Goal: Complete application form: Complete application form

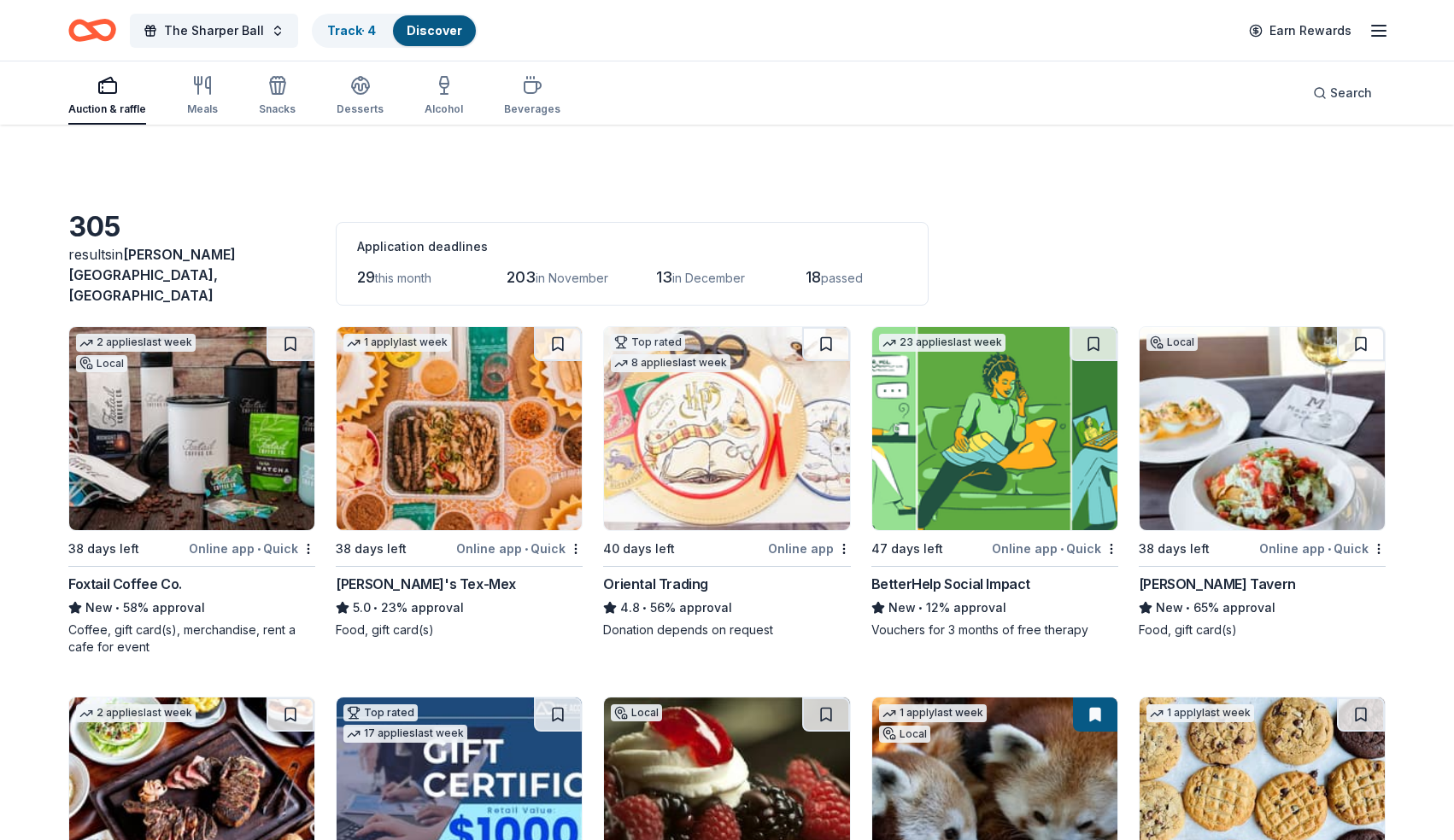
scroll to position [2869, 0]
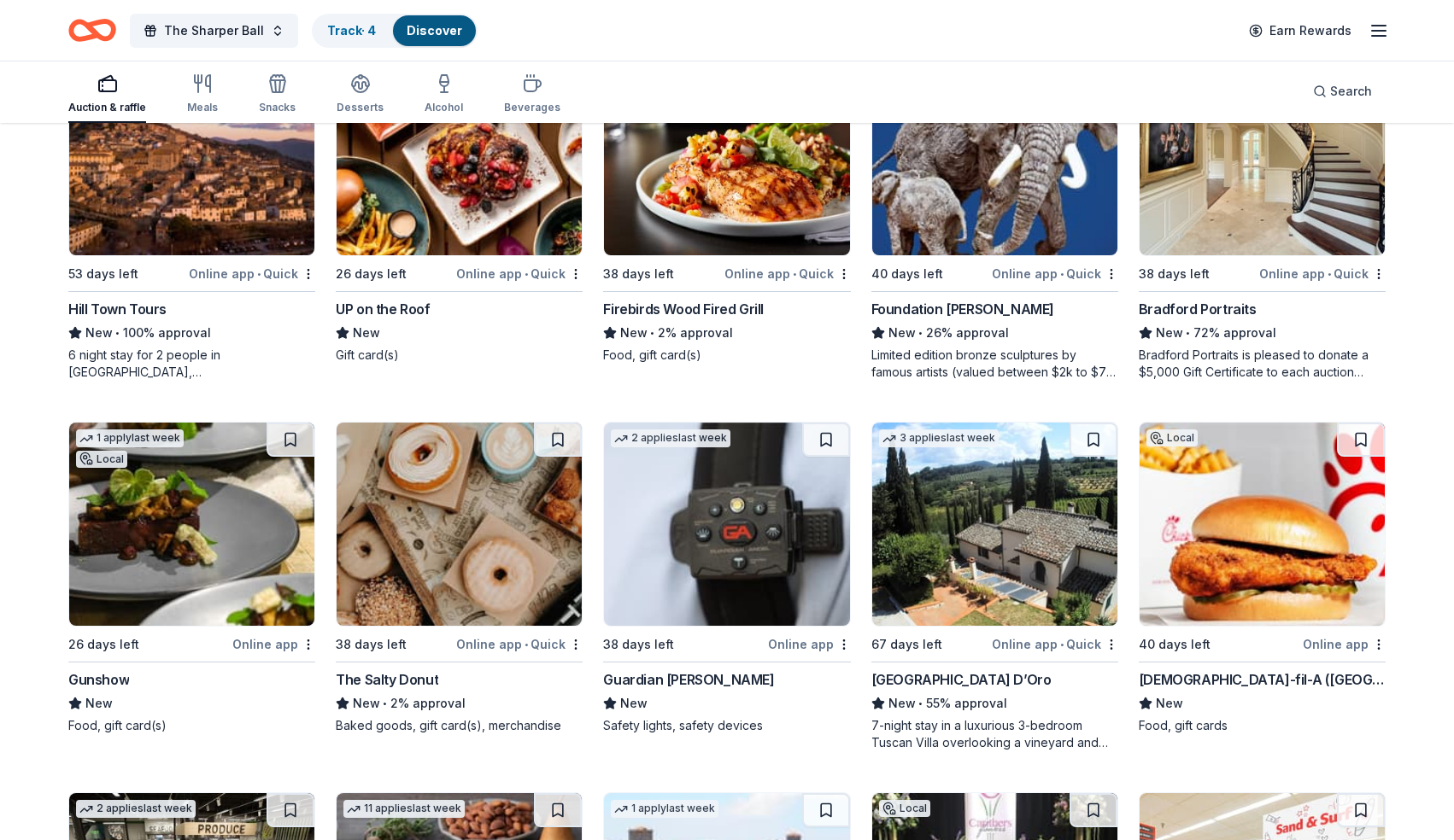
click at [225, 543] on img at bounding box center [192, 524] width 245 height 203
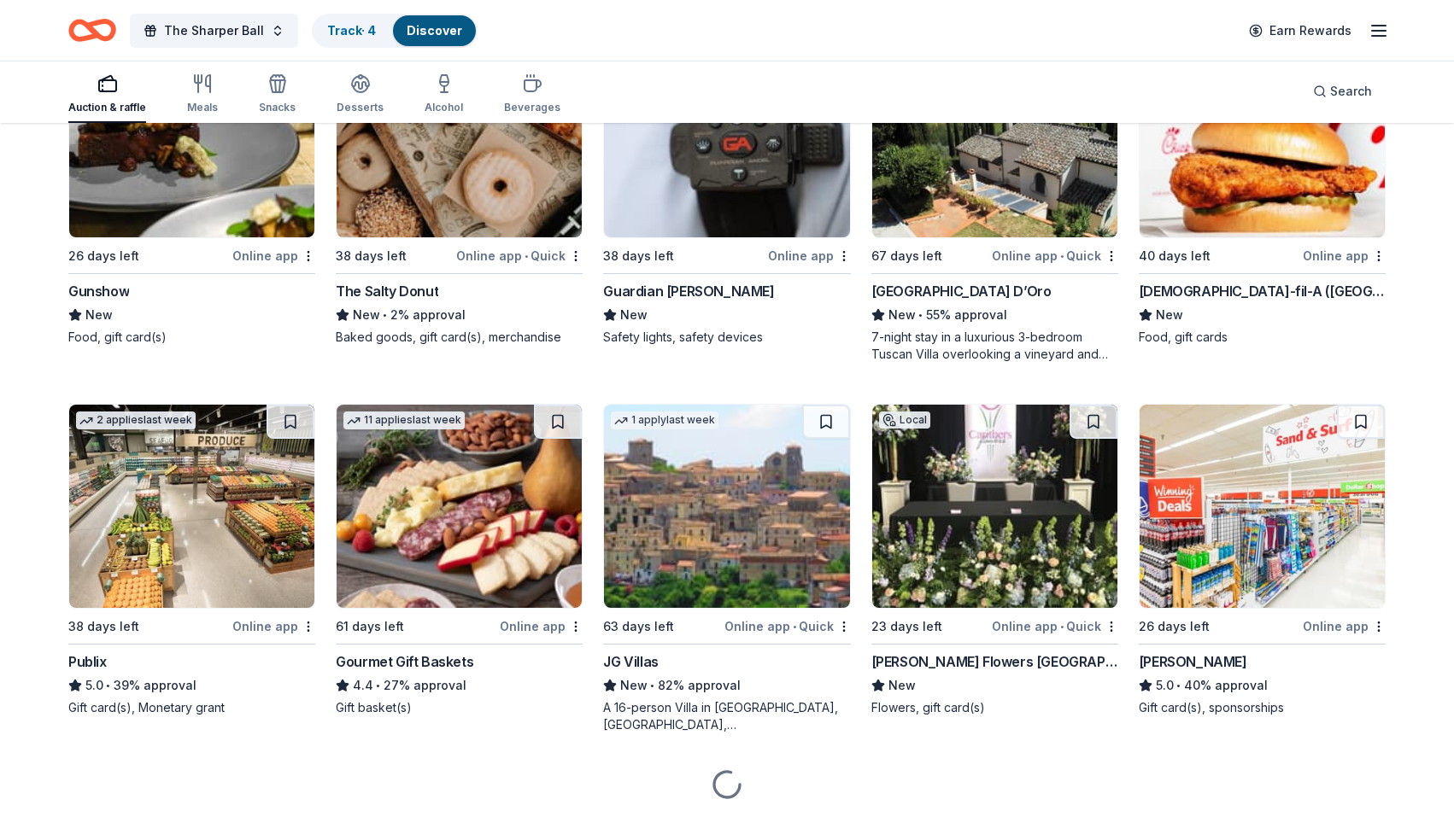
scroll to position [3276, 0]
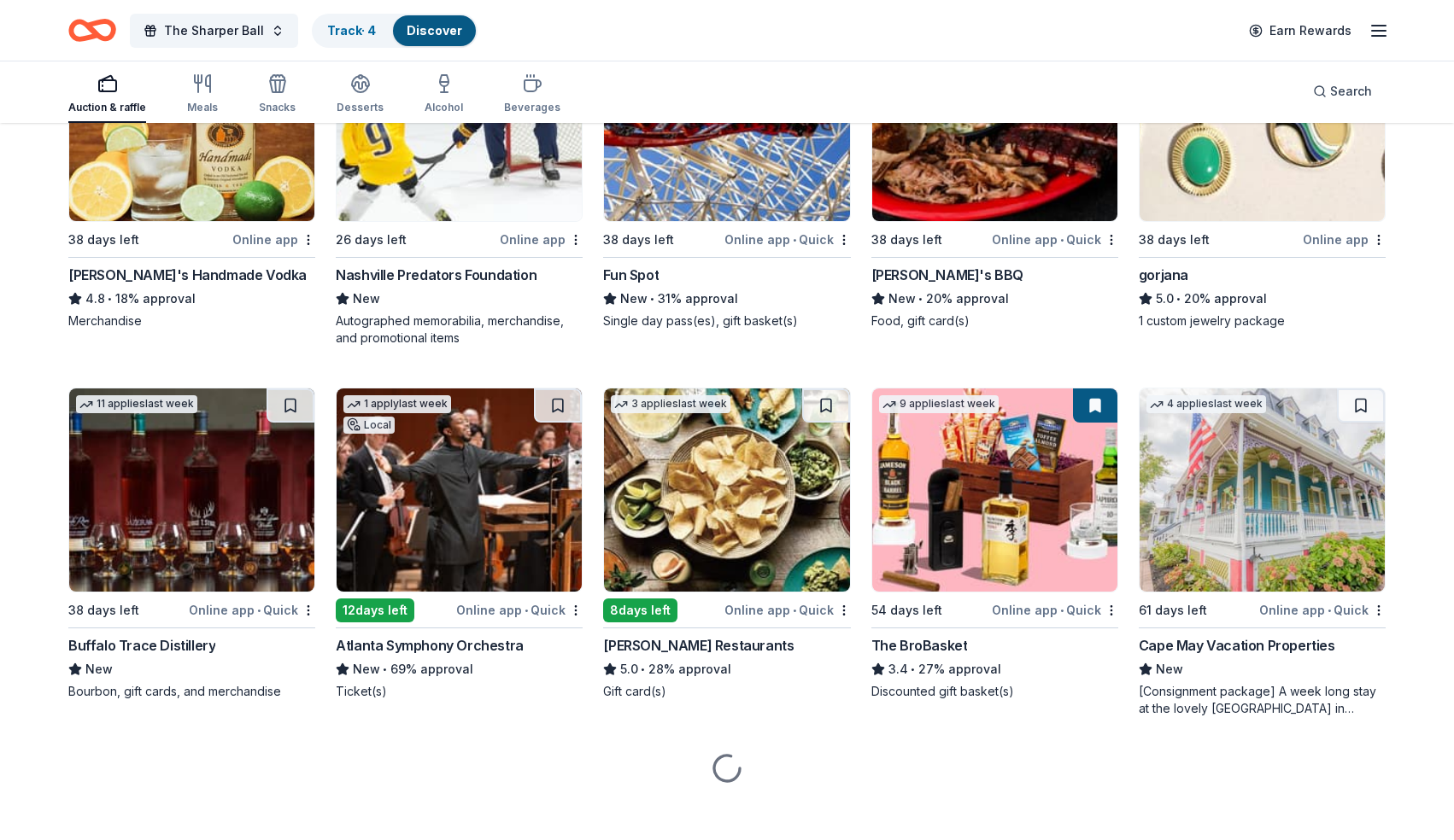
scroll to position [4017, 0]
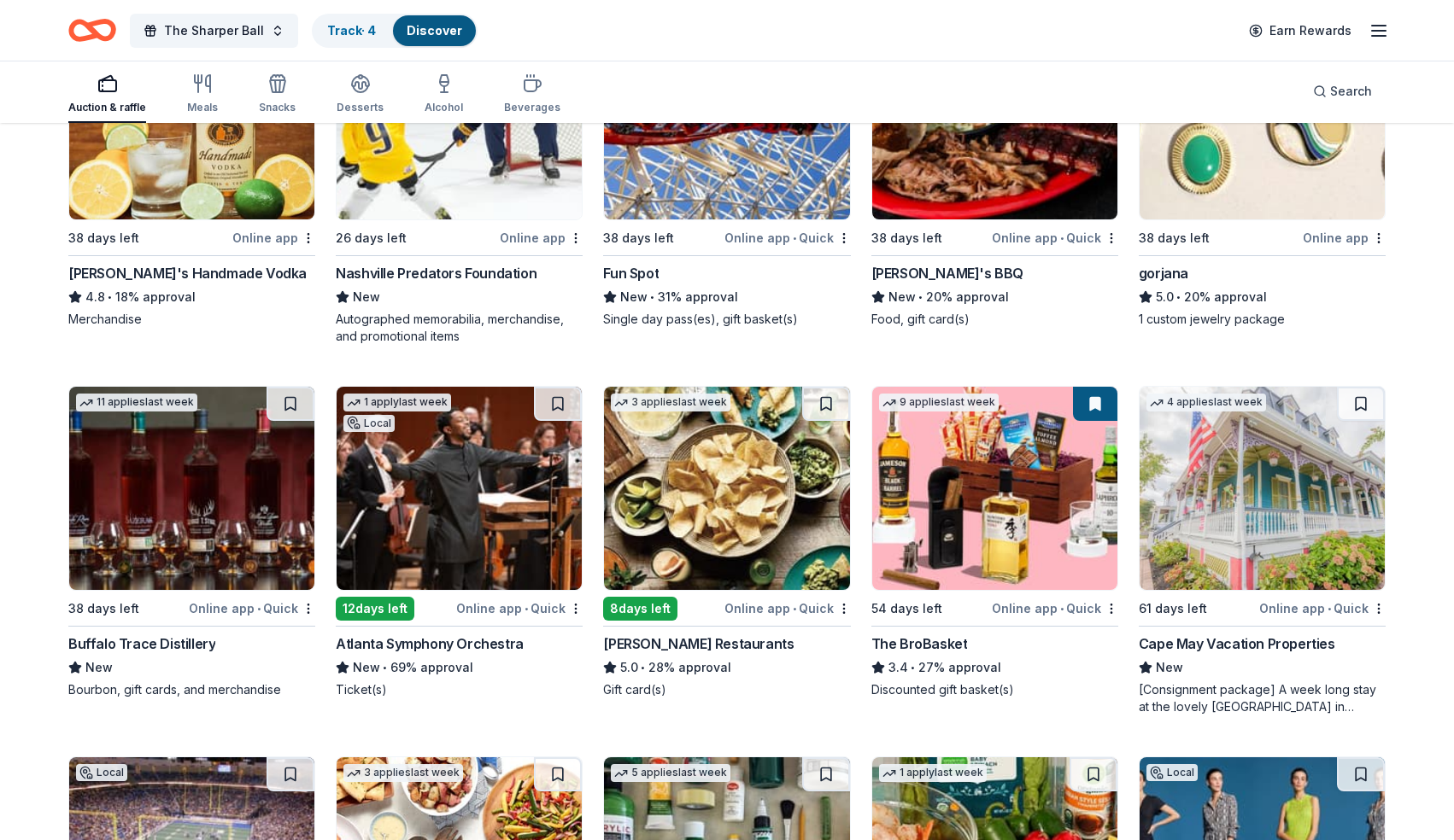
click at [1310, 494] on img at bounding box center [1262, 488] width 245 height 203
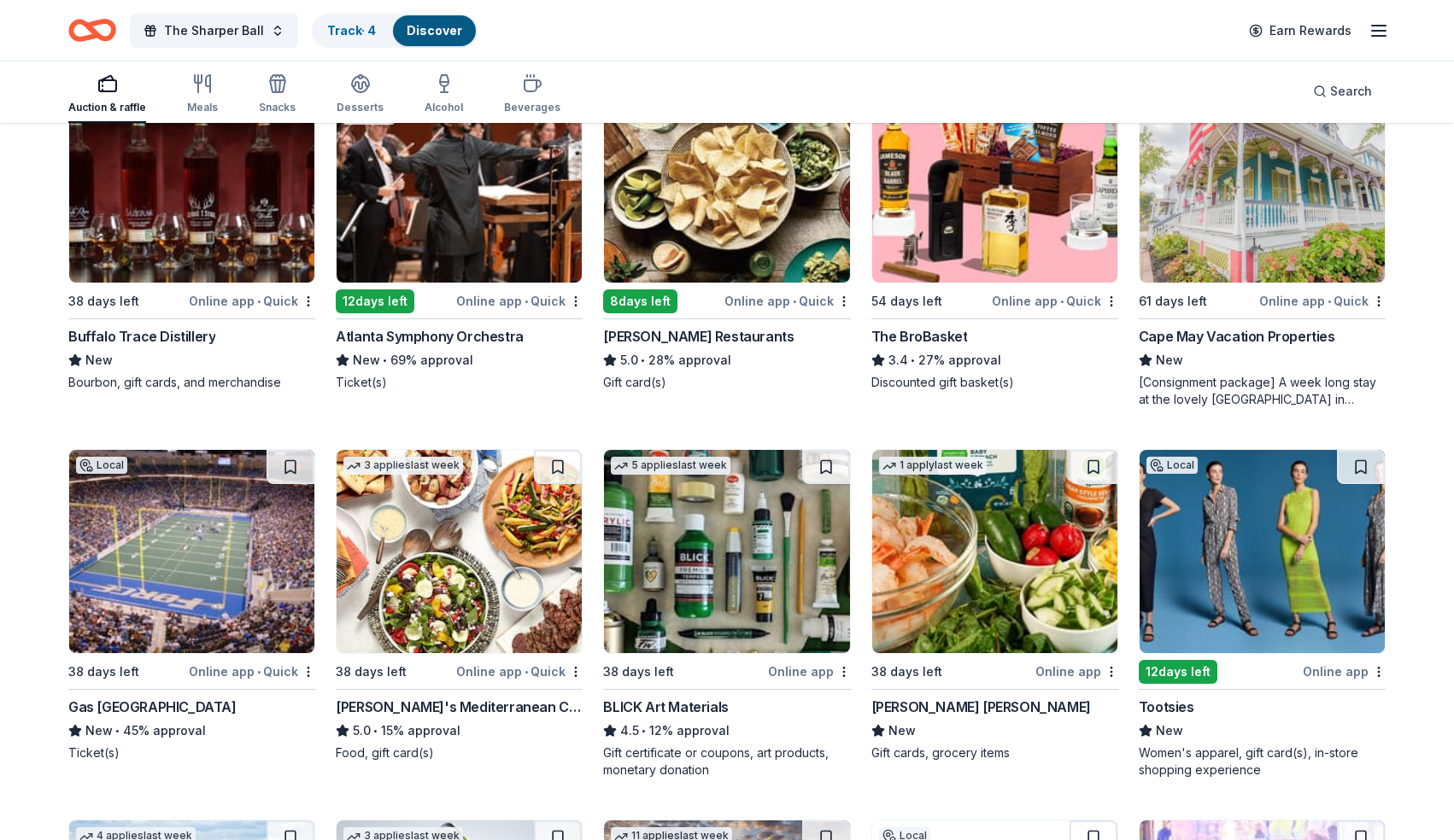
scroll to position [4359, 0]
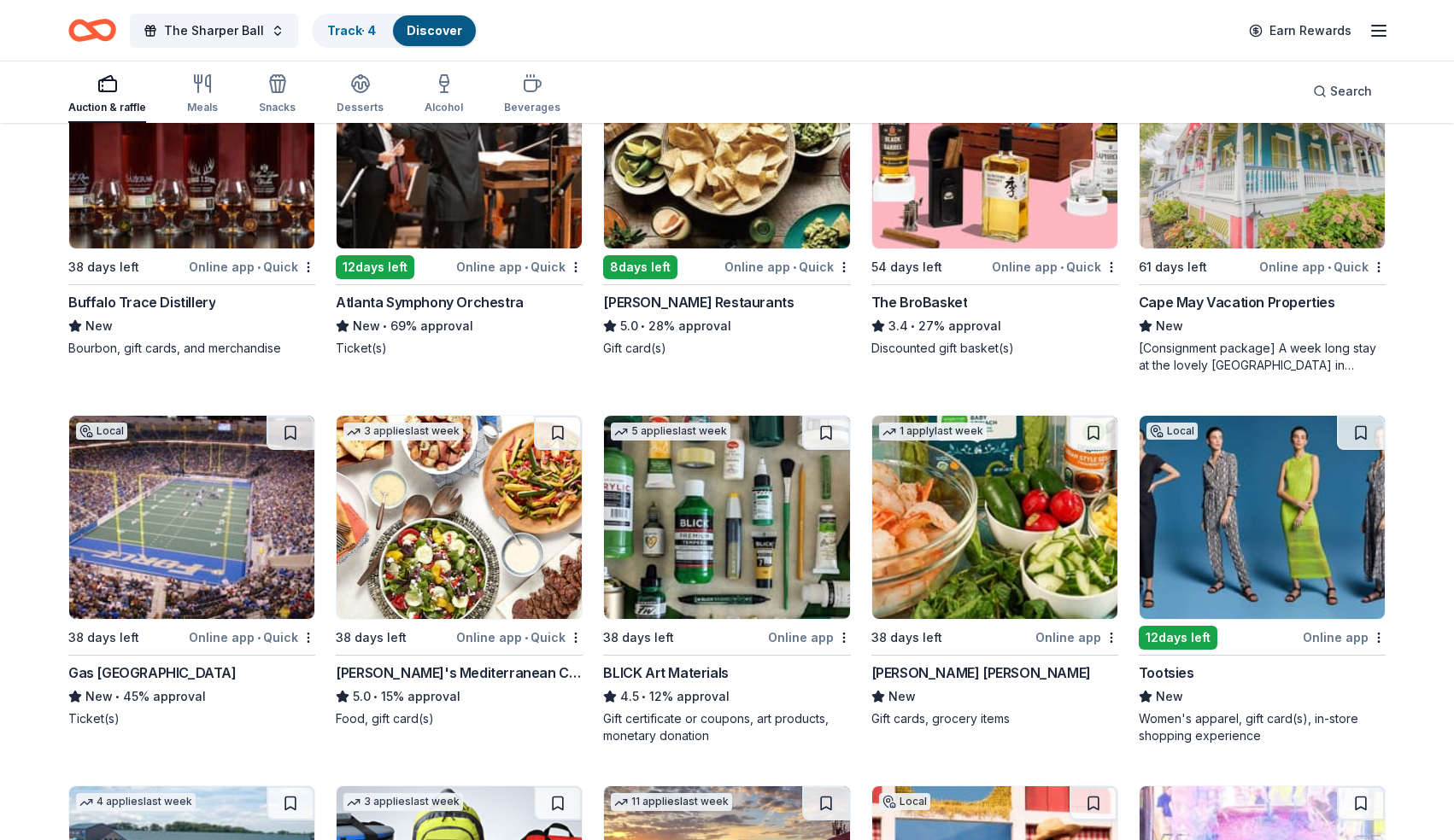
click at [220, 565] on img at bounding box center [192, 518] width 245 height 203
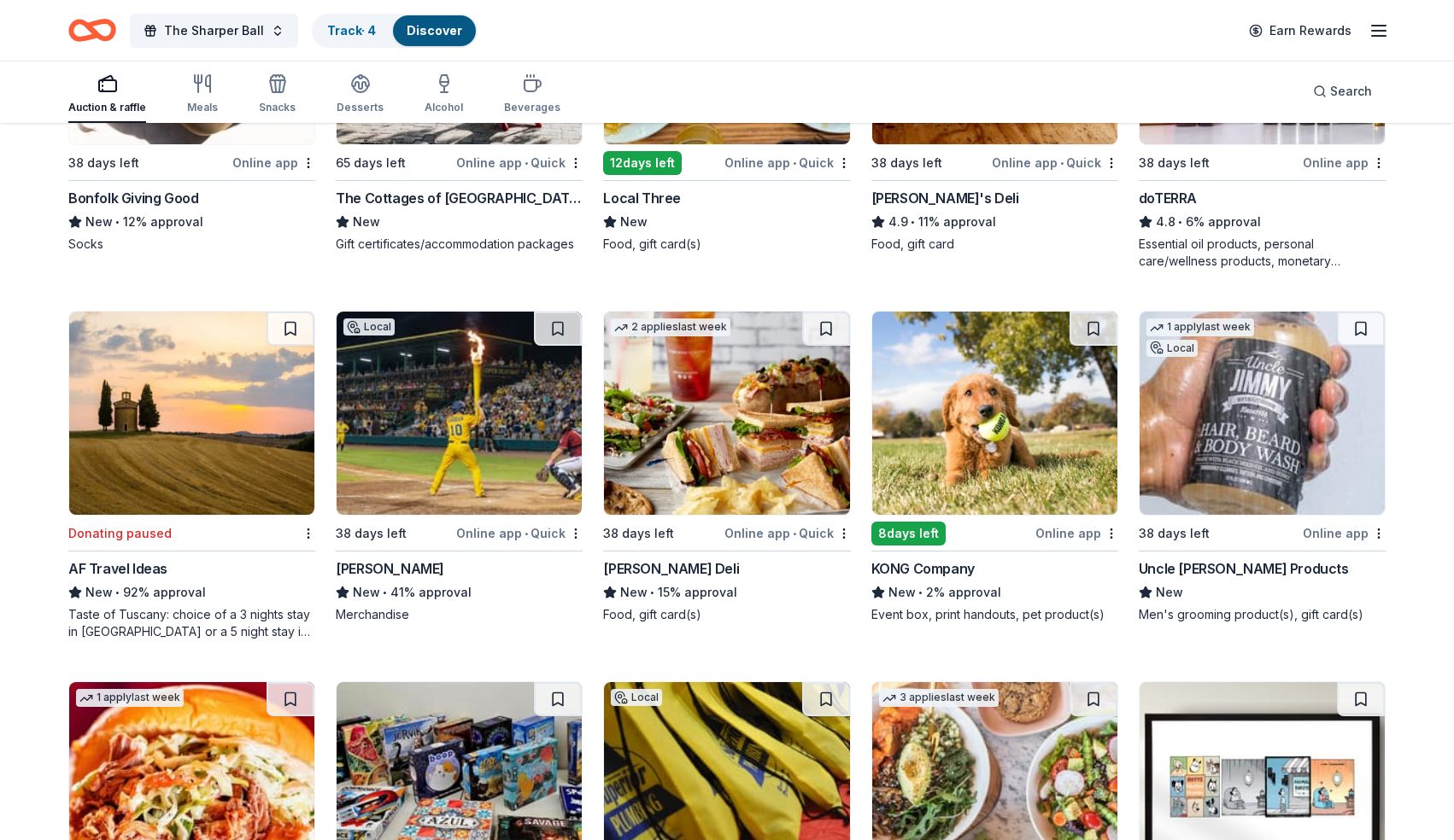
scroll to position [5589, 0]
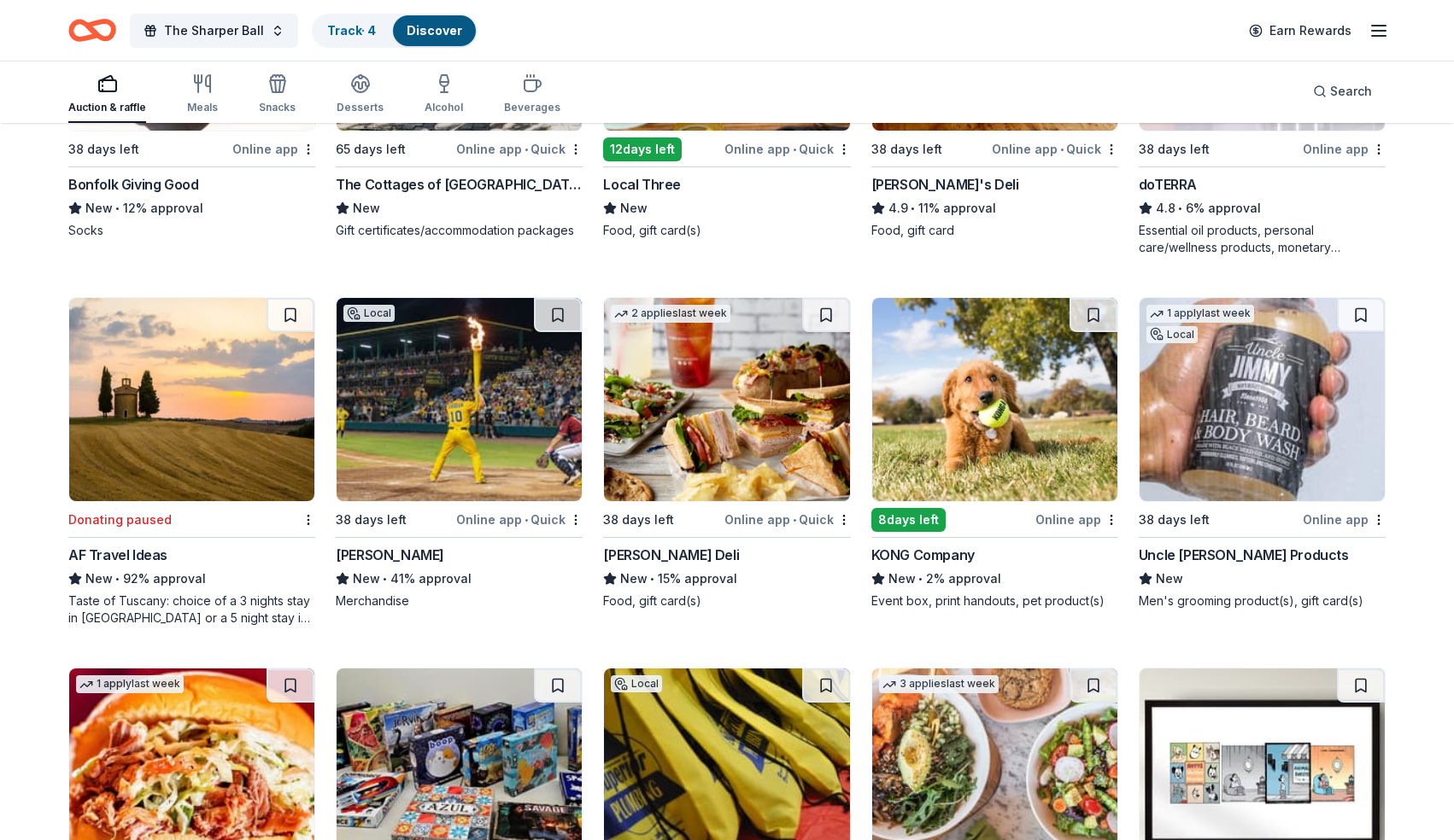
click at [518, 395] on img at bounding box center [459, 400] width 245 height 203
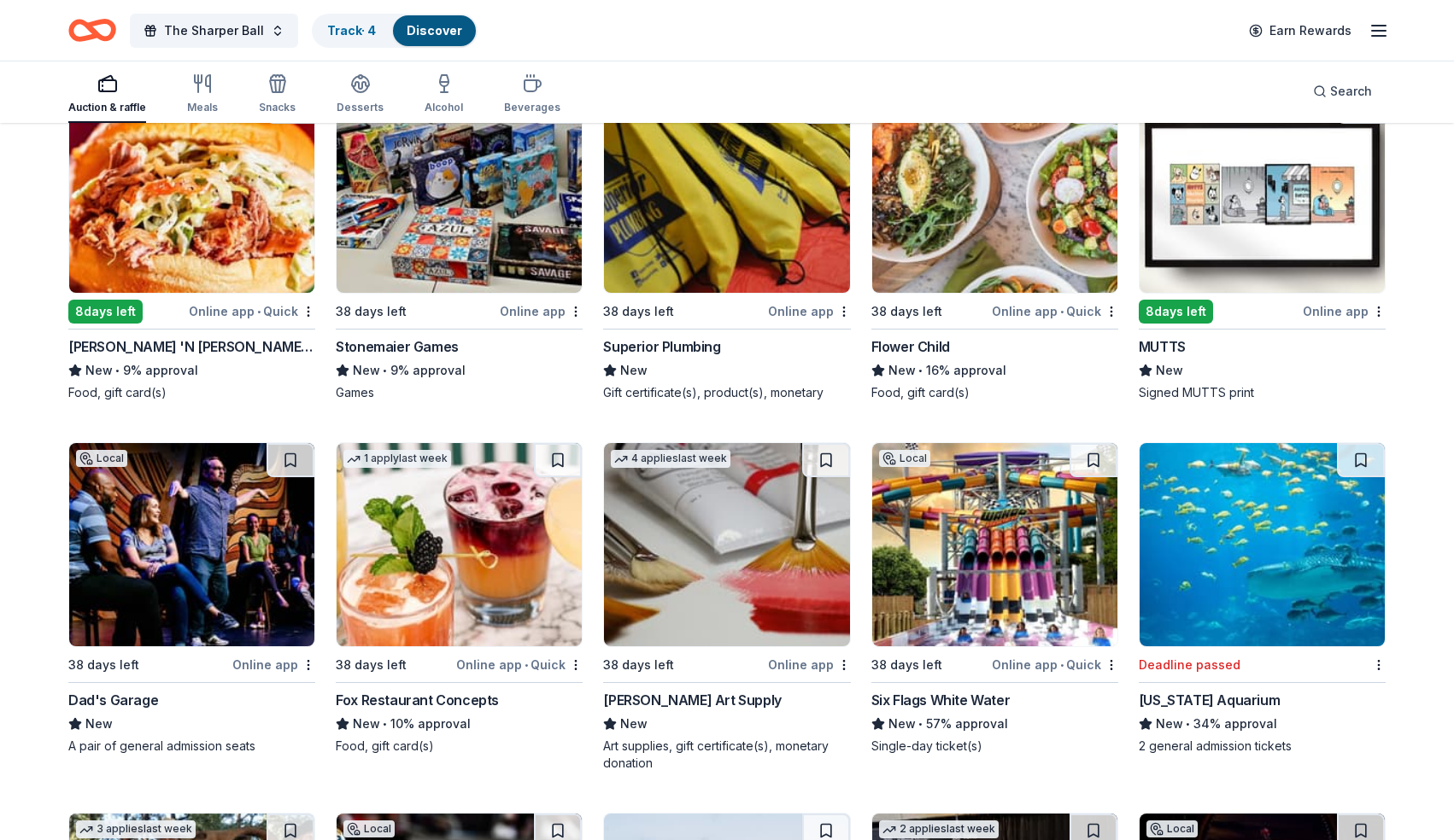
scroll to position [6170, 0]
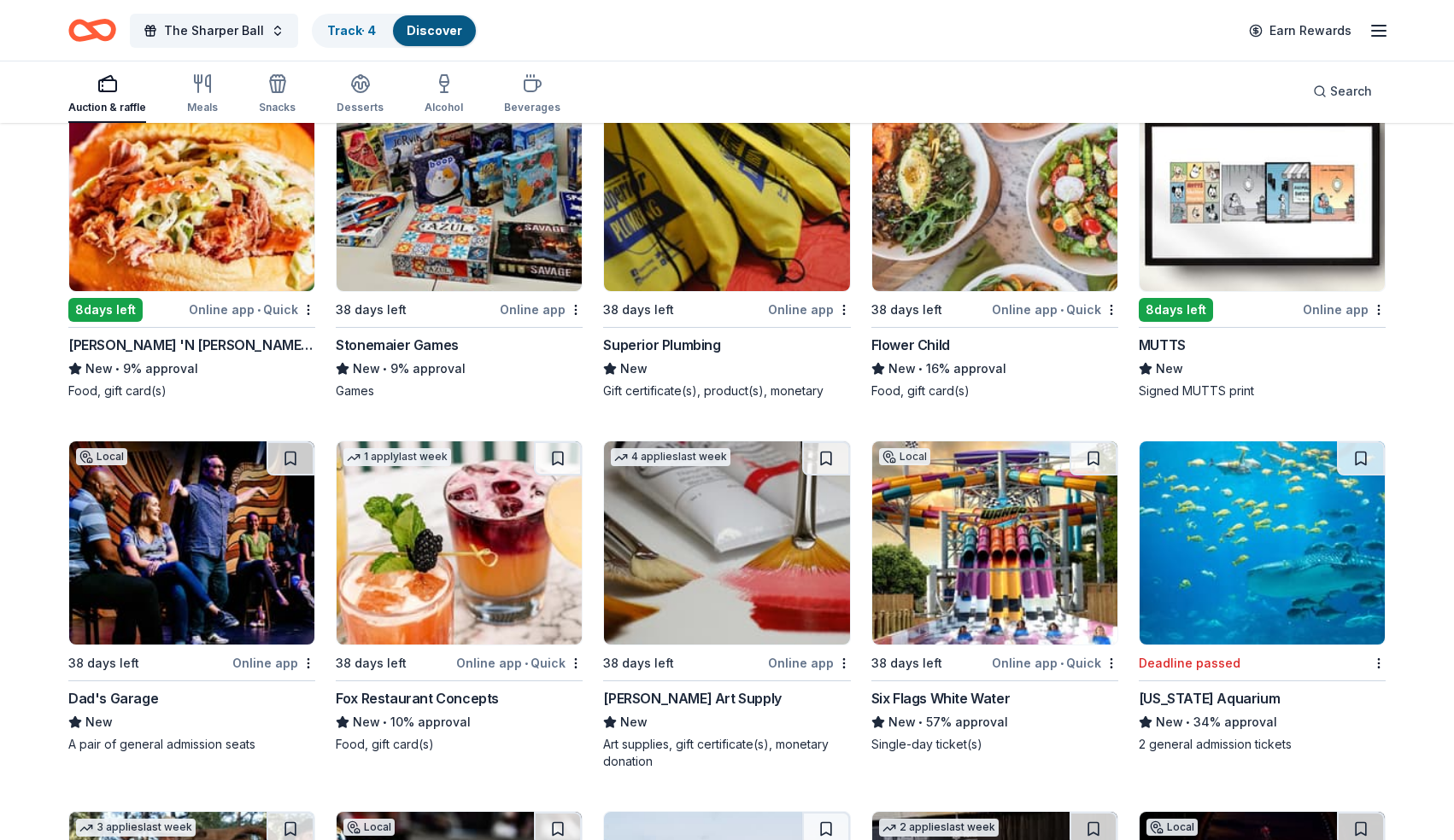
click at [937, 534] on img at bounding box center [994, 543] width 245 height 203
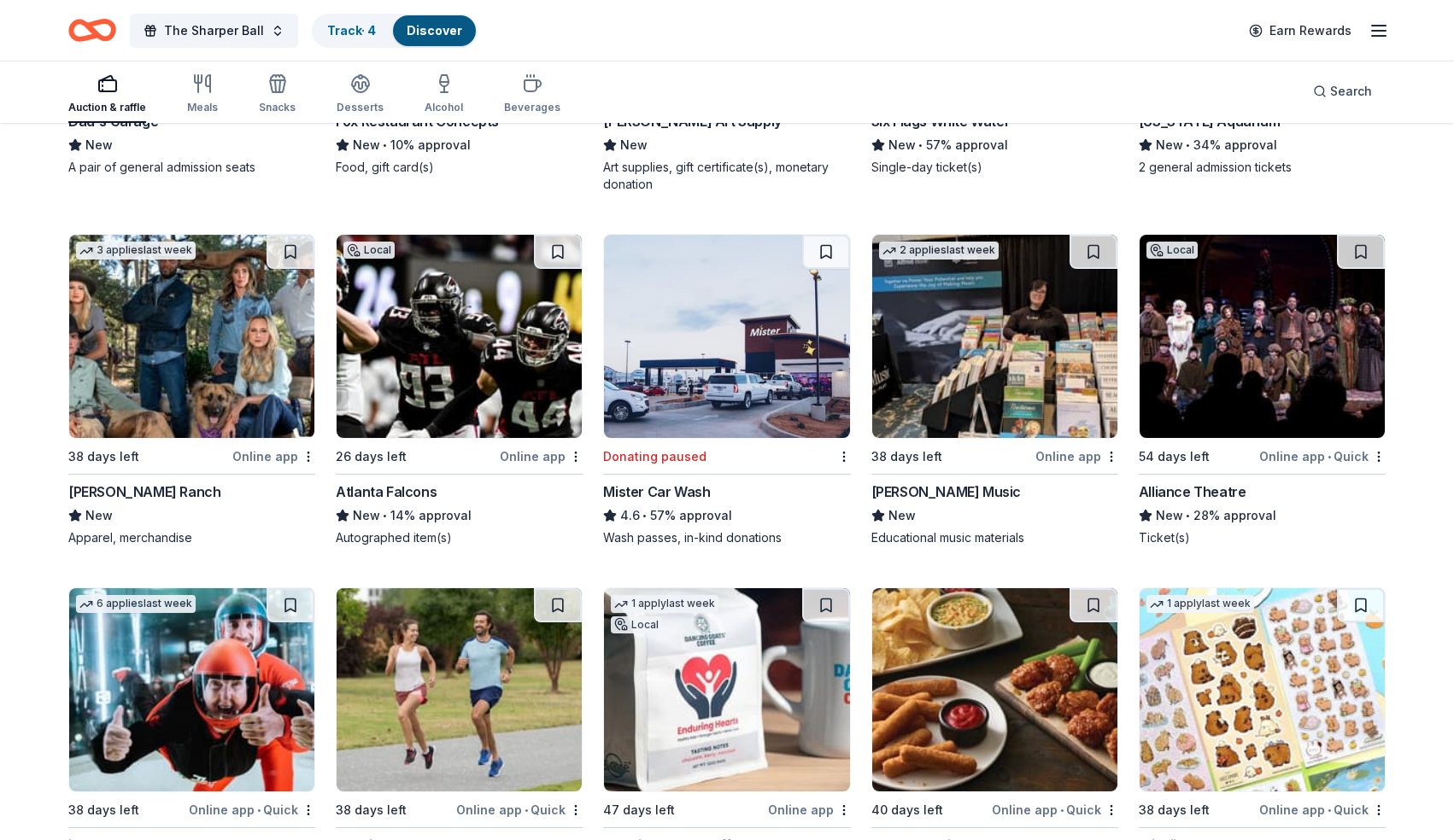
scroll to position [6743, 0]
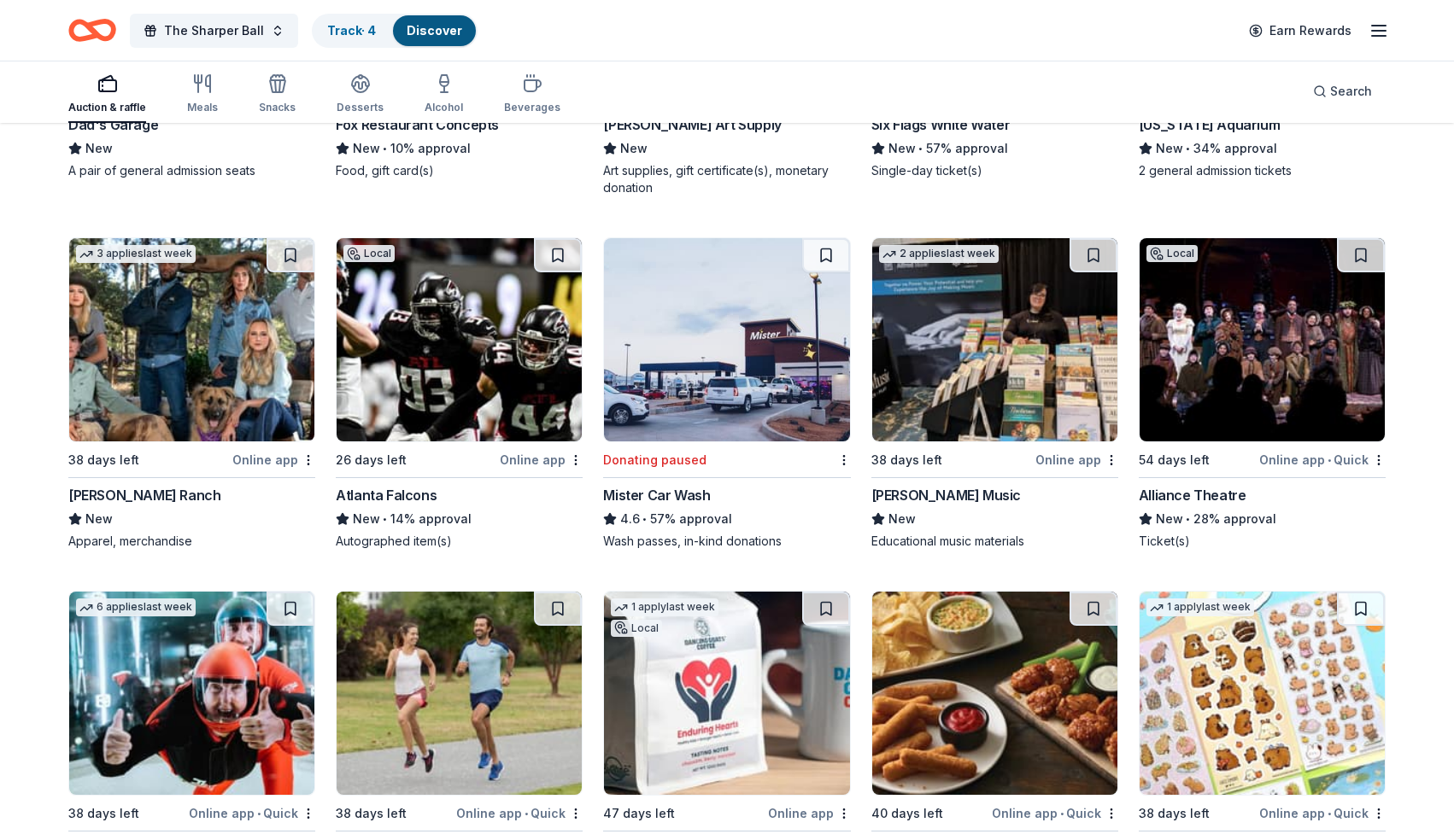
click at [1275, 379] on img at bounding box center [1262, 340] width 245 height 203
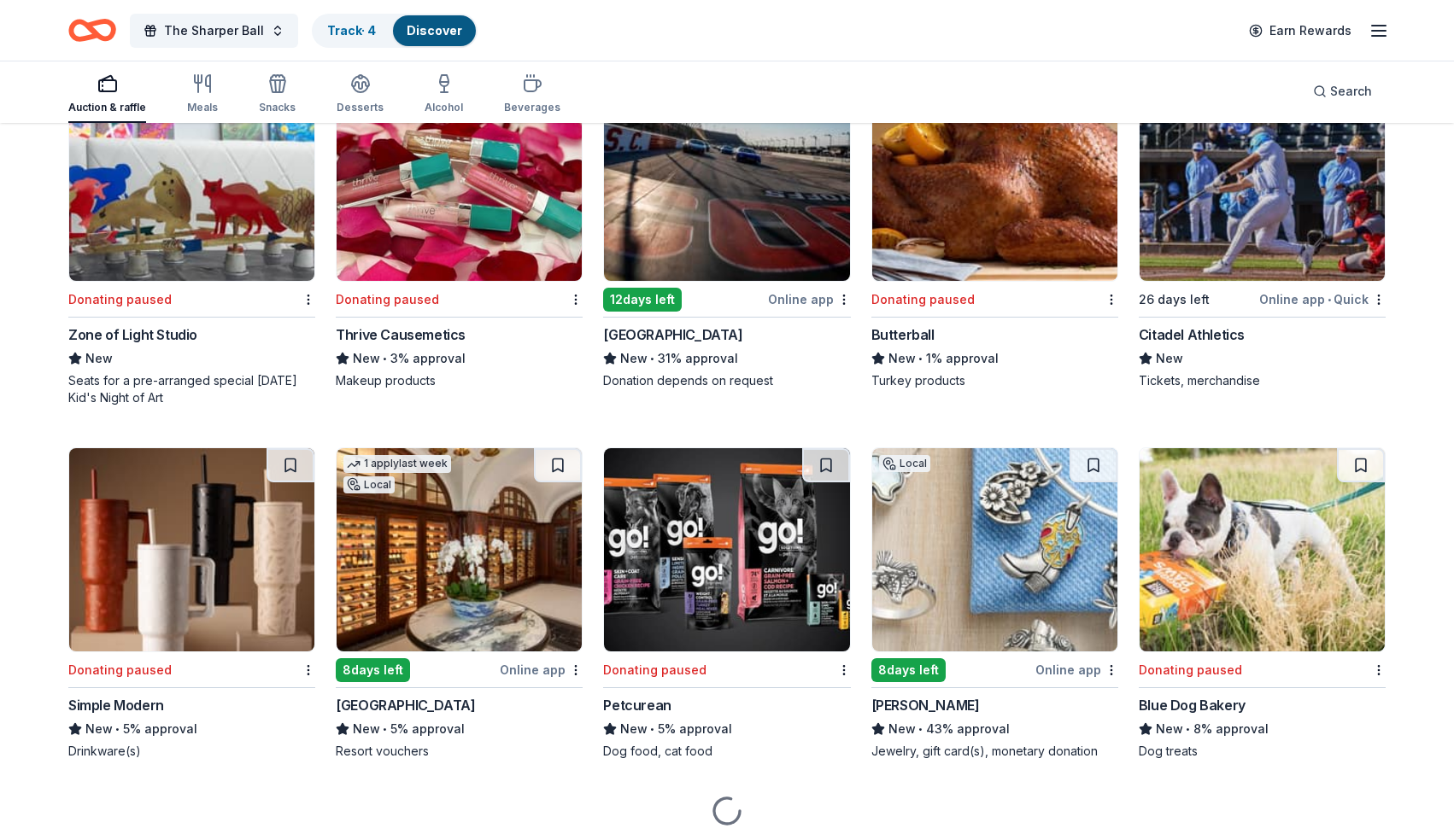
scroll to position [15707, 0]
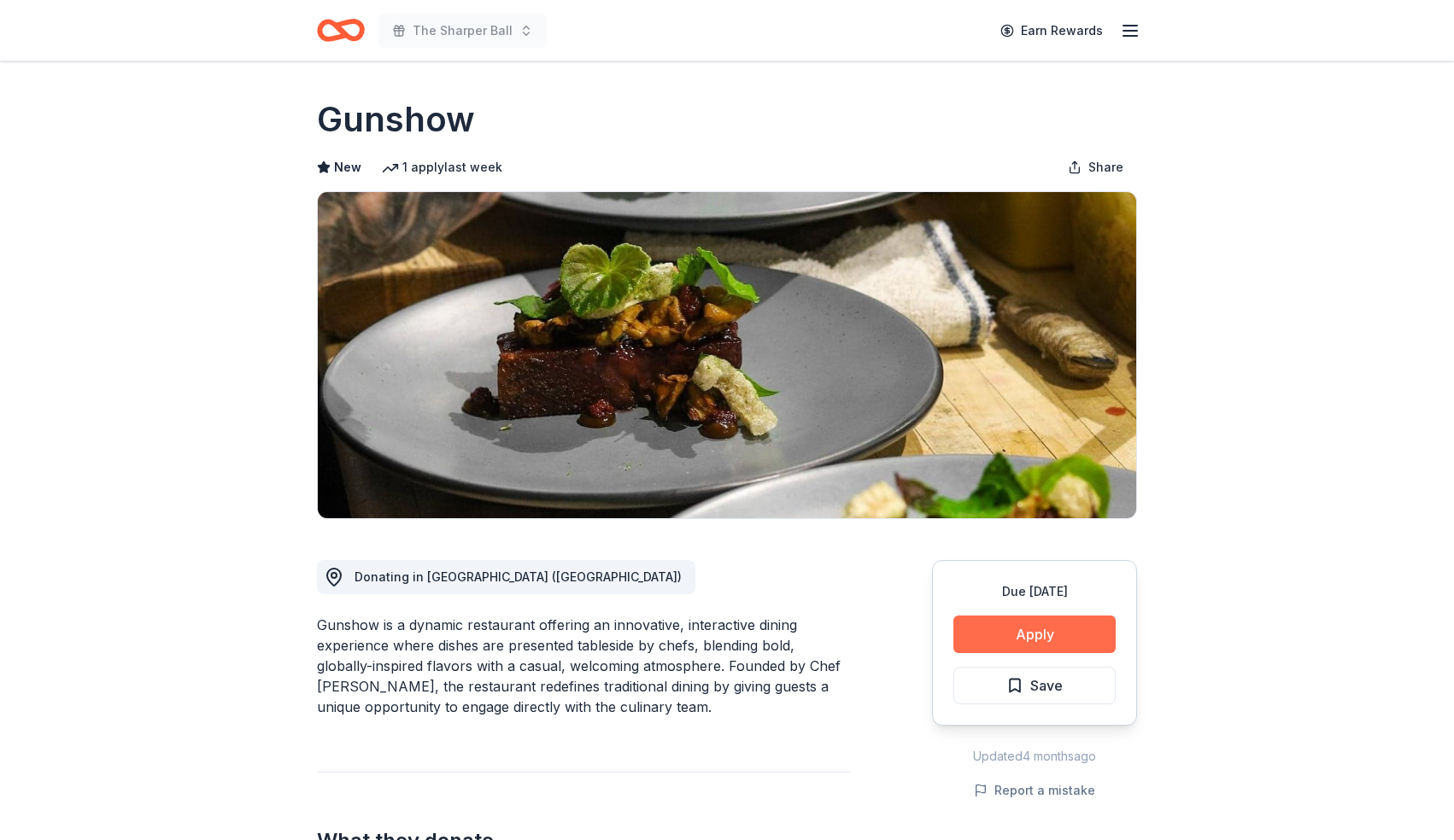
click at [1008, 623] on button "Apply" at bounding box center [1033, 634] width 162 height 37
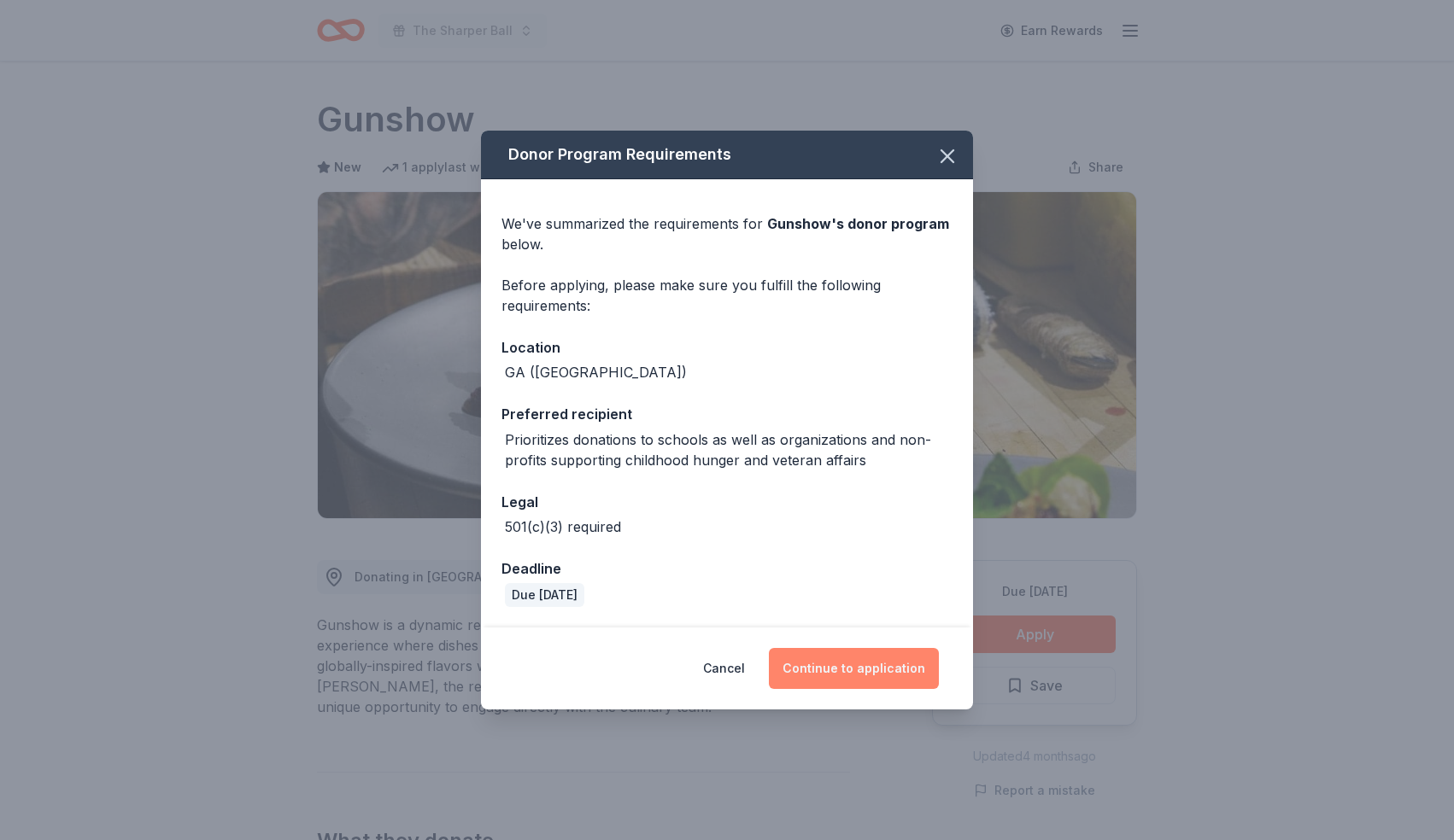
click at [827, 674] on button "Continue to application" at bounding box center [854, 668] width 170 height 41
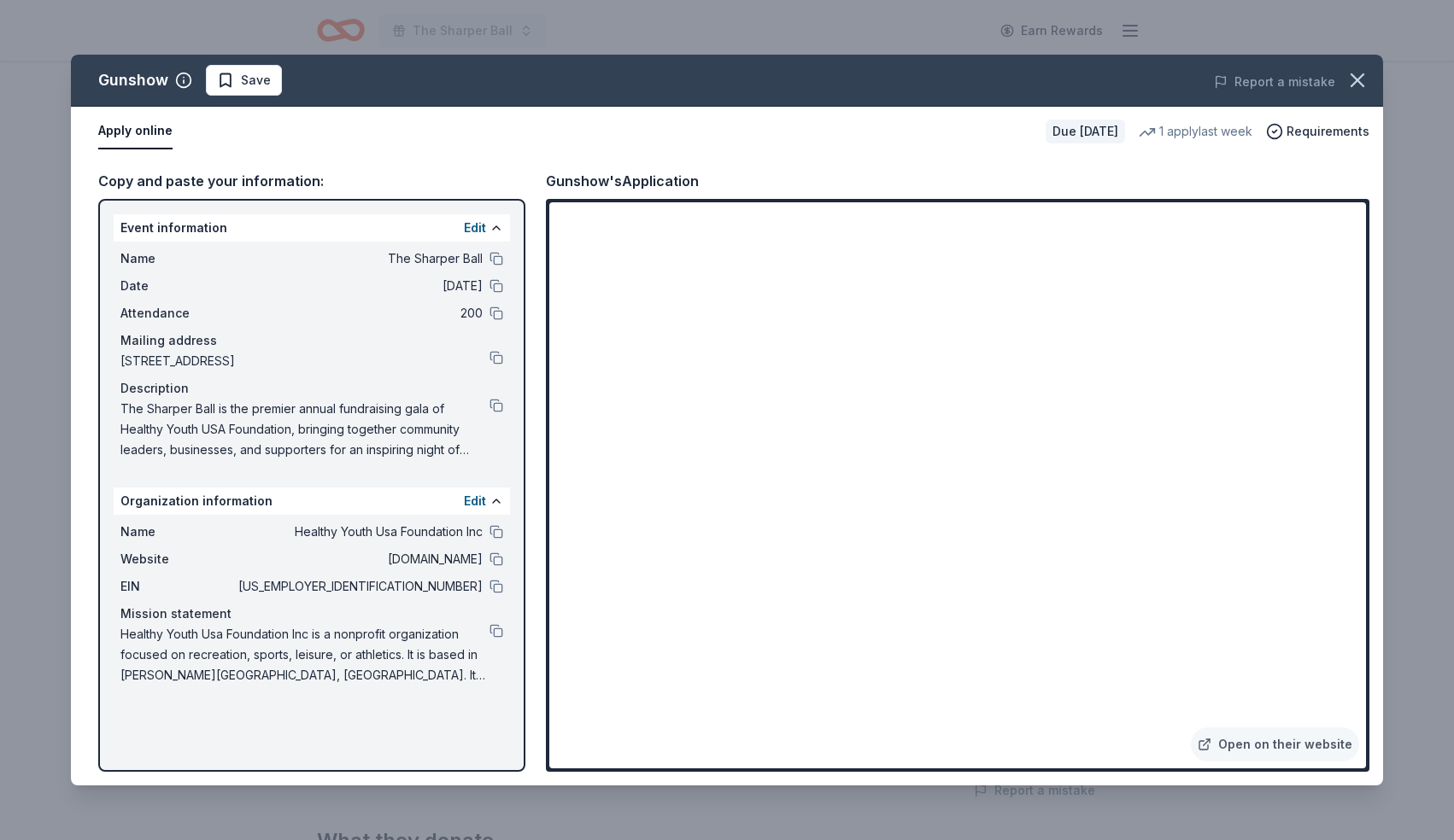
click at [747, 770] on div "Open on their website" at bounding box center [958, 485] width 824 height 573
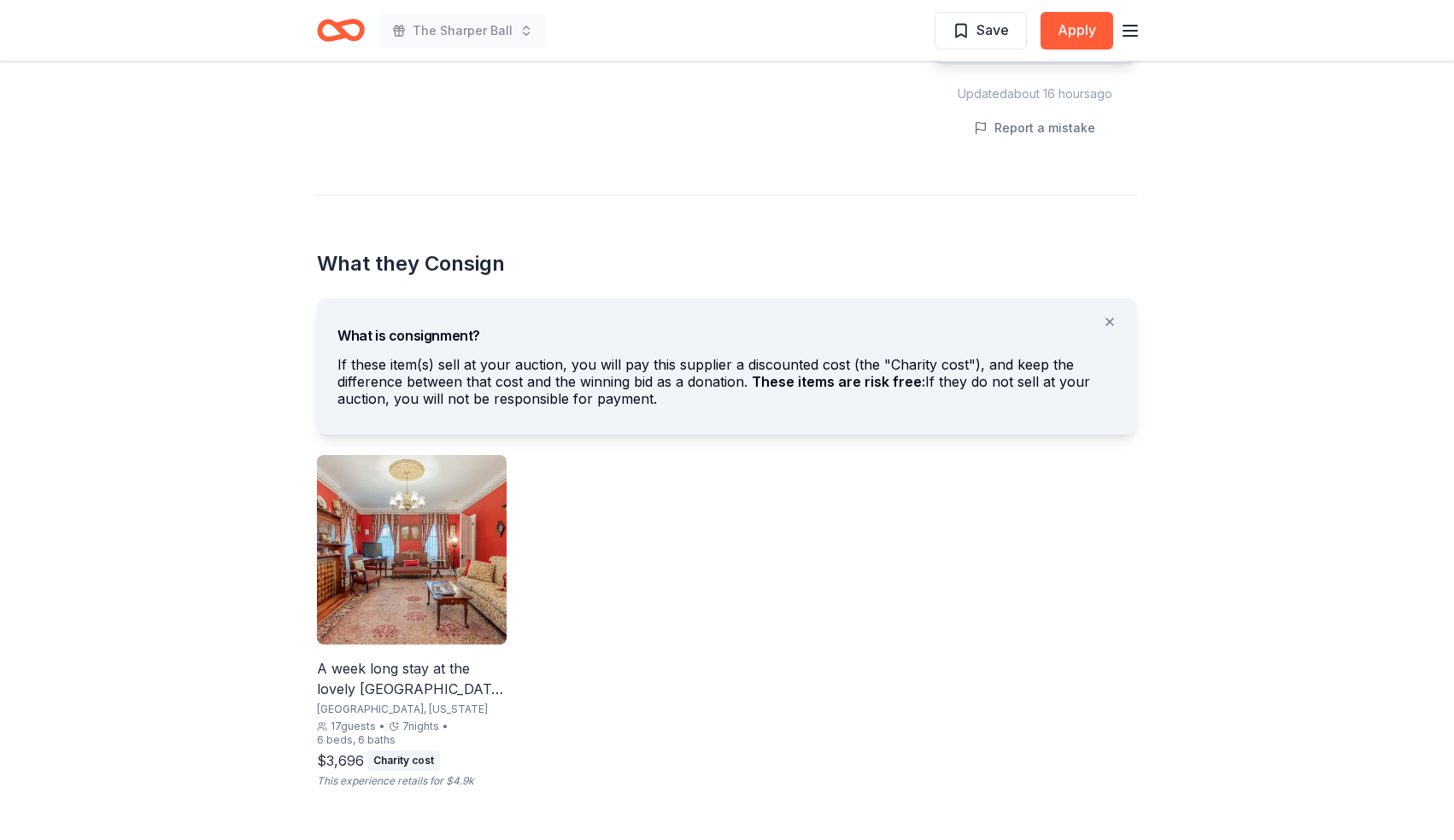
scroll to position [718, 0]
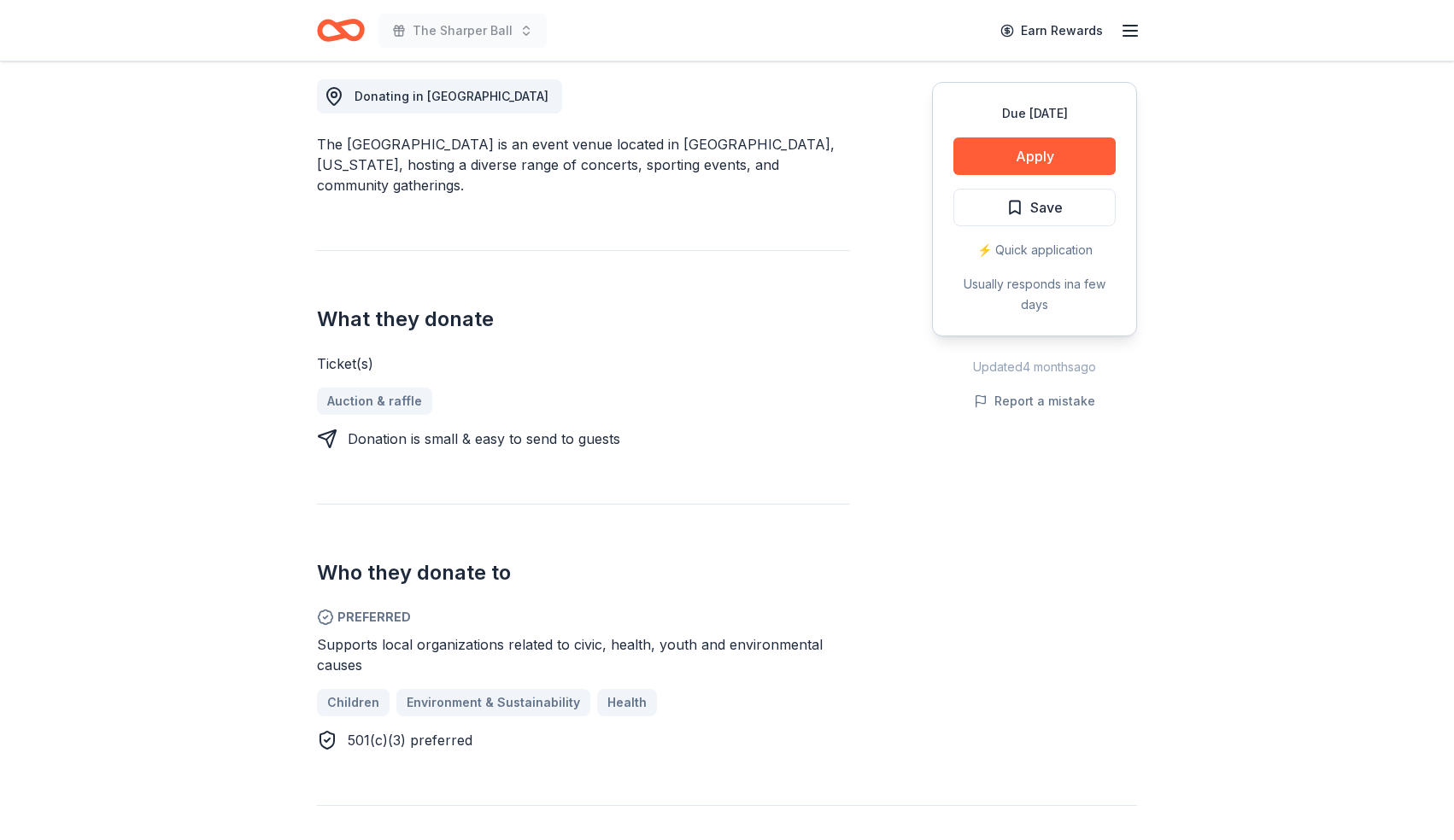
scroll to position [479, 0]
click at [1030, 158] on button "Apply" at bounding box center [1033, 156] width 162 height 37
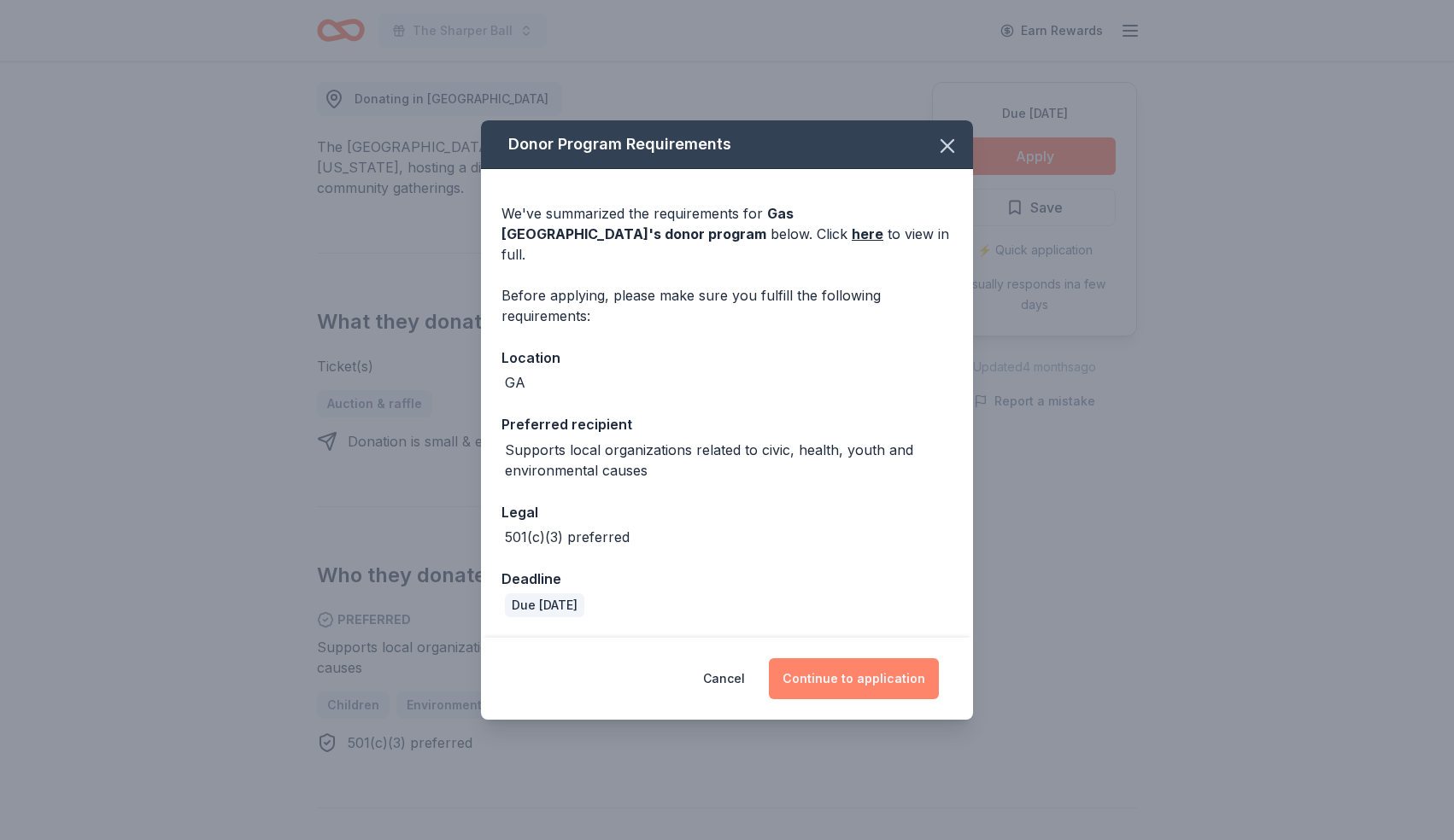
click at [838, 678] on button "Continue to application" at bounding box center [854, 679] width 170 height 41
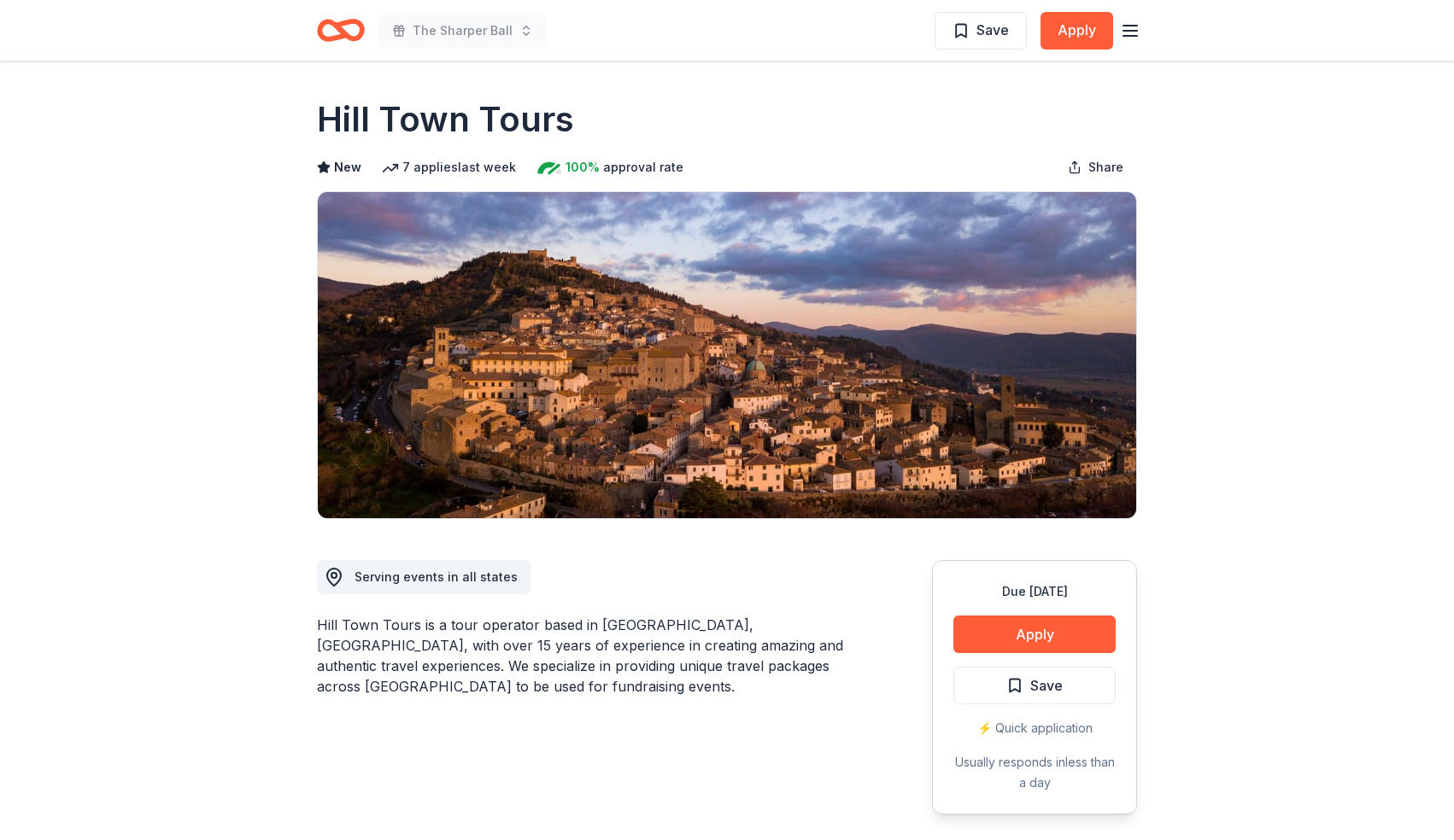
scroll to position [785, 0]
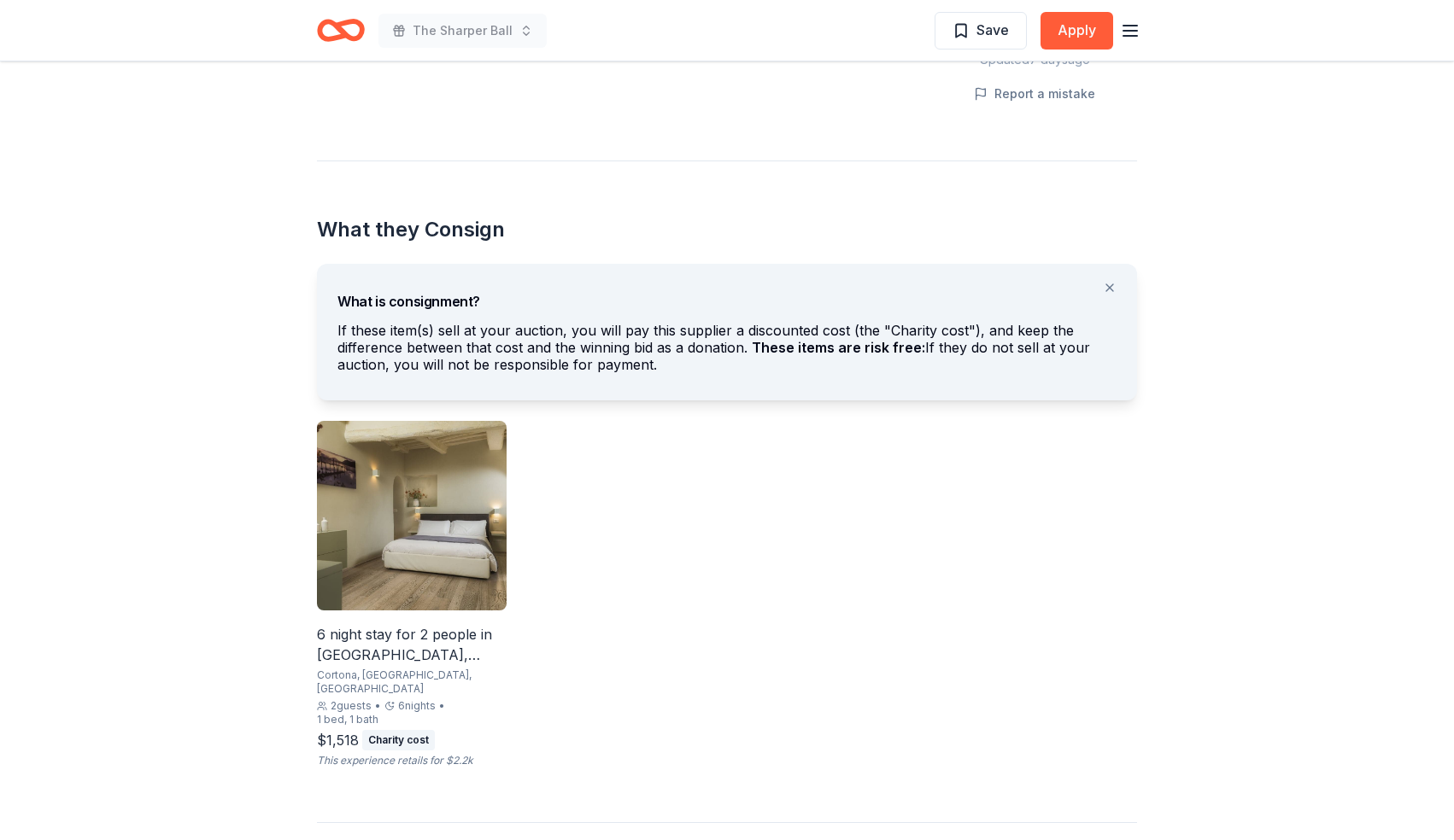
click at [414, 490] on img at bounding box center [412, 516] width 190 height 190
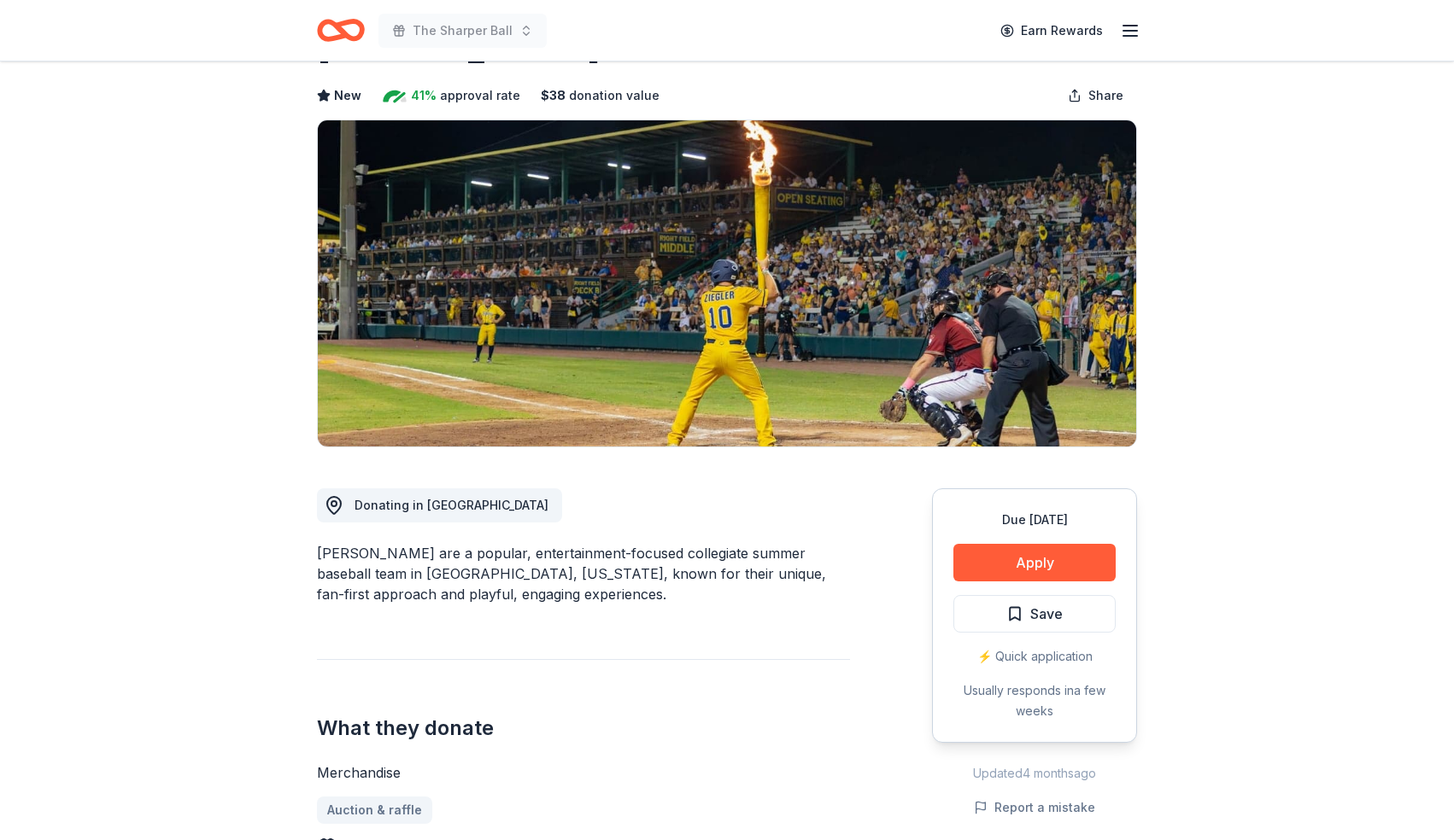
scroll to position [68, 0]
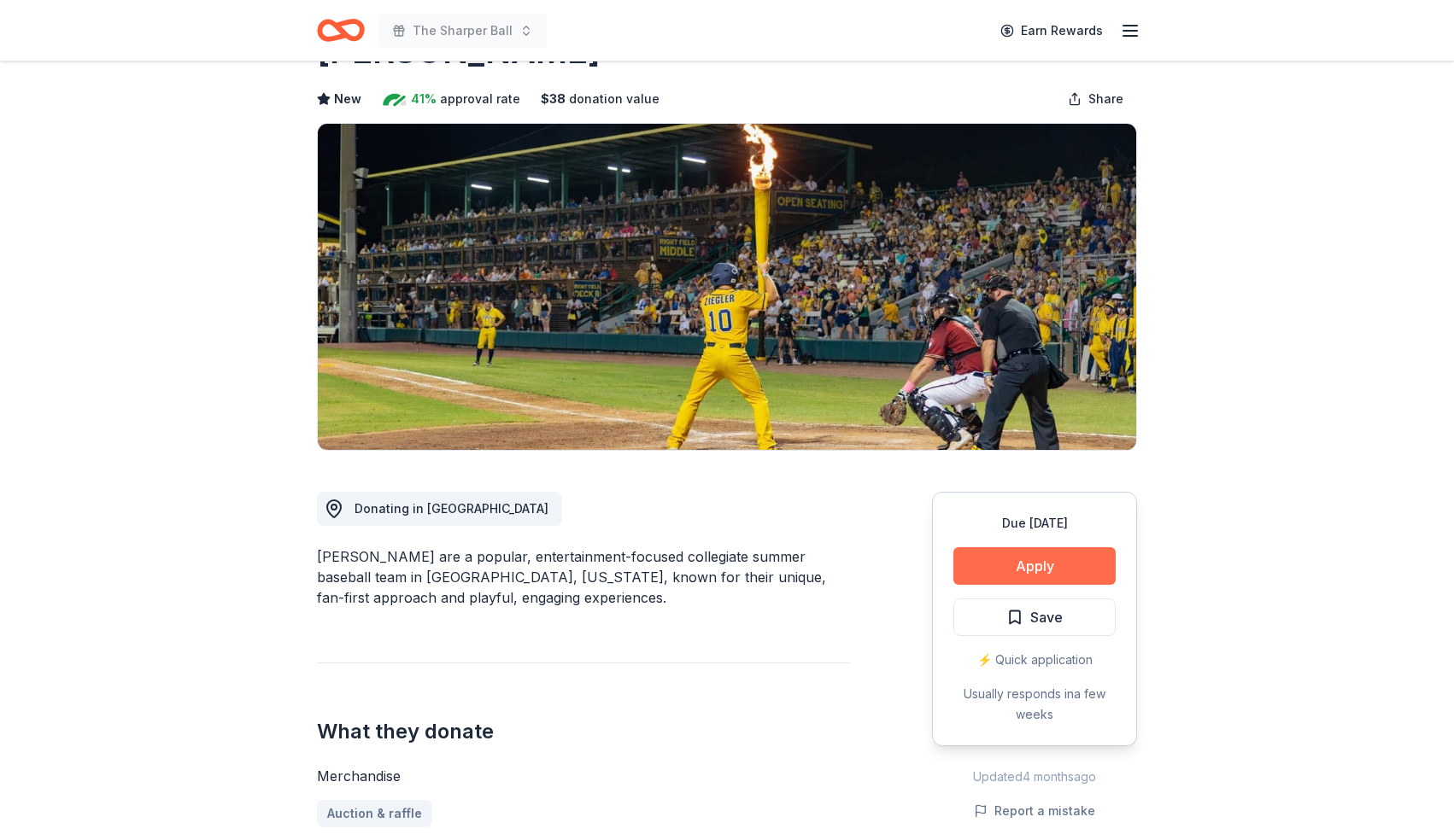
click at [1025, 570] on button "Apply" at bounding box center [1033, 566] width 162 height 37
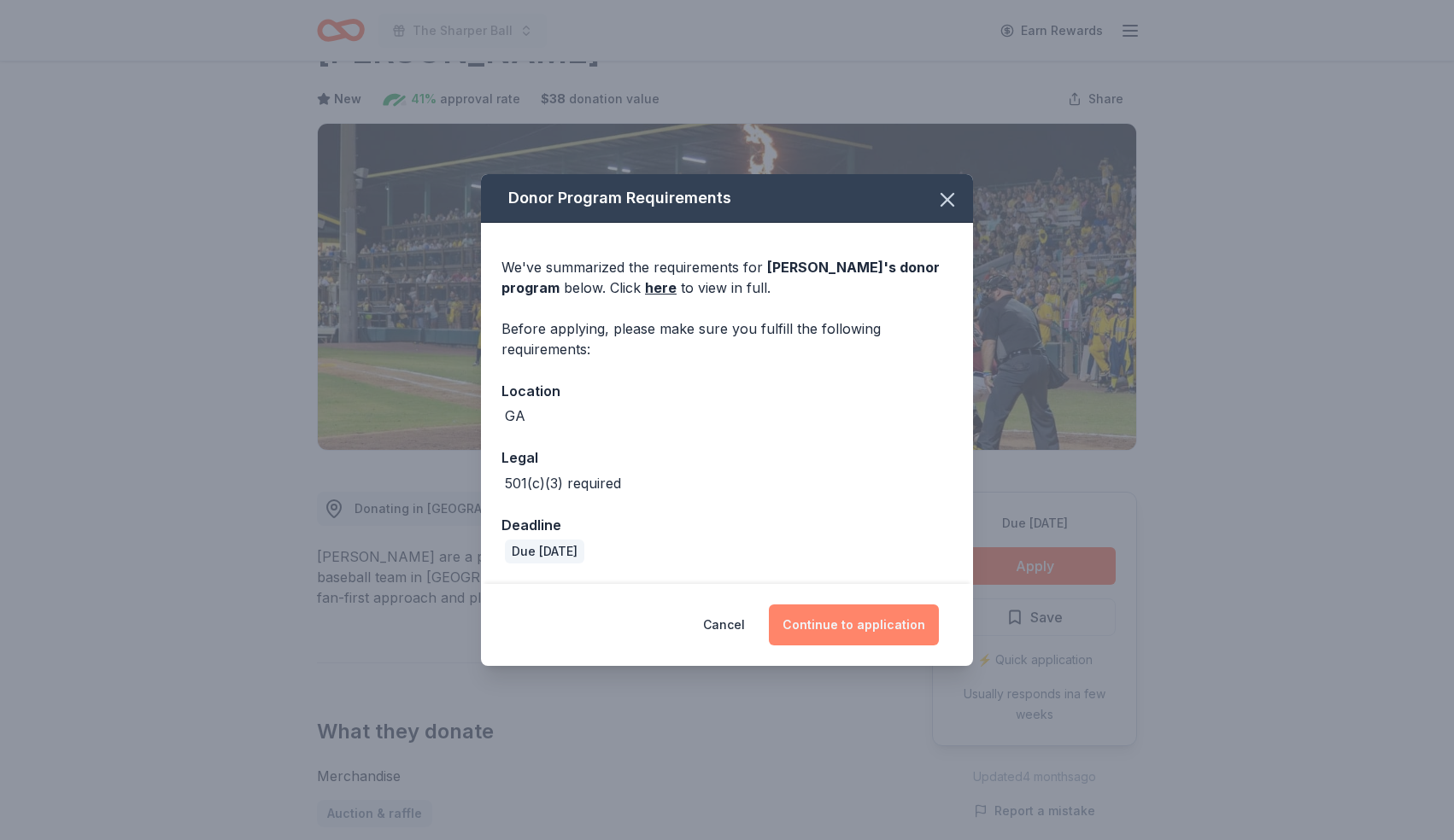
click at [859, 609] on button "Continue to application" at bounding box center [854, 625] width 170 height 41
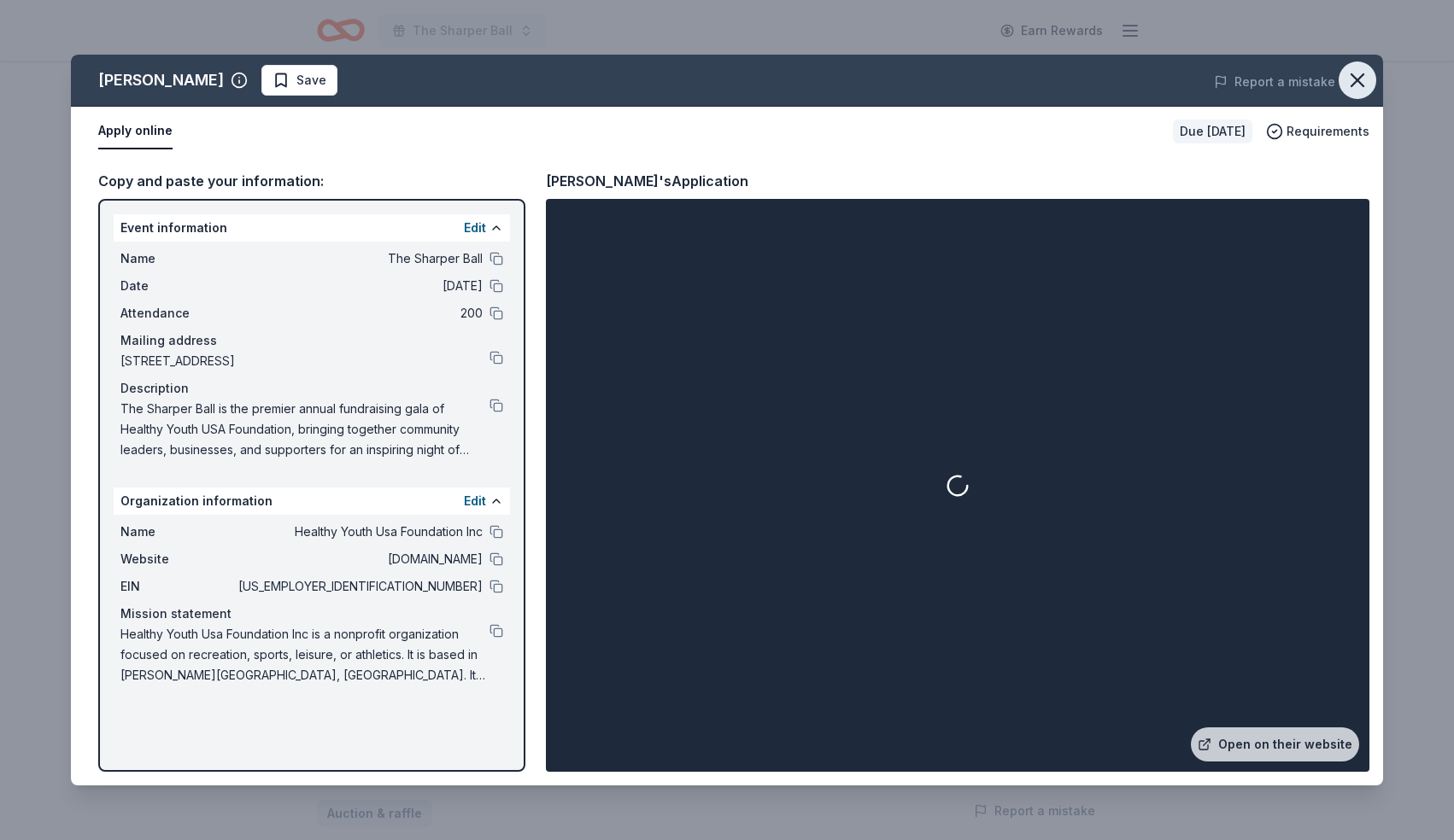
click at [1359, 77] on icon "button" at bounding box center [1358, 81] width 12 height 12
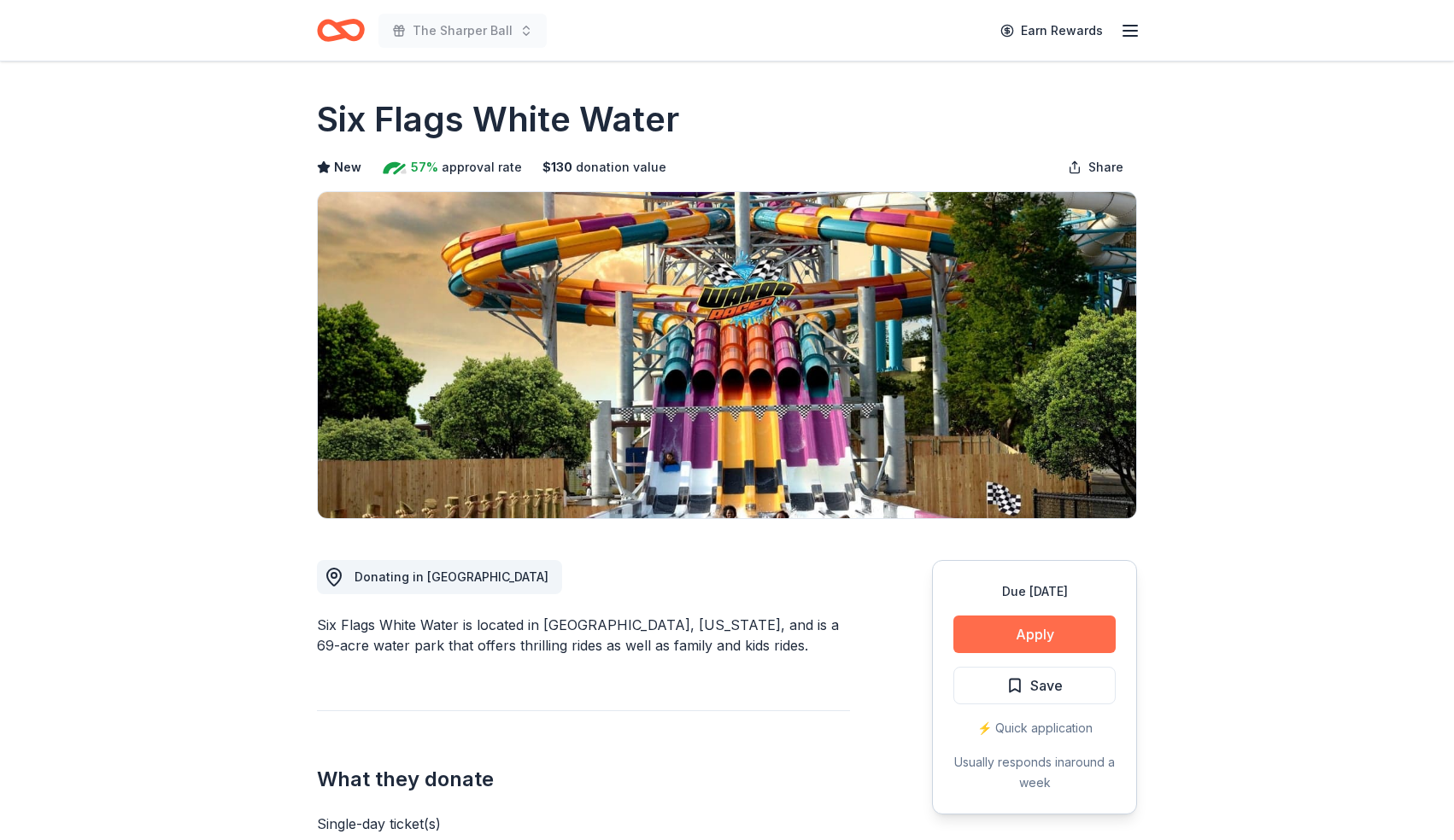
click at [1033, 629] on button "Apply" at bounding box center [1033, 634] width 162 height 37
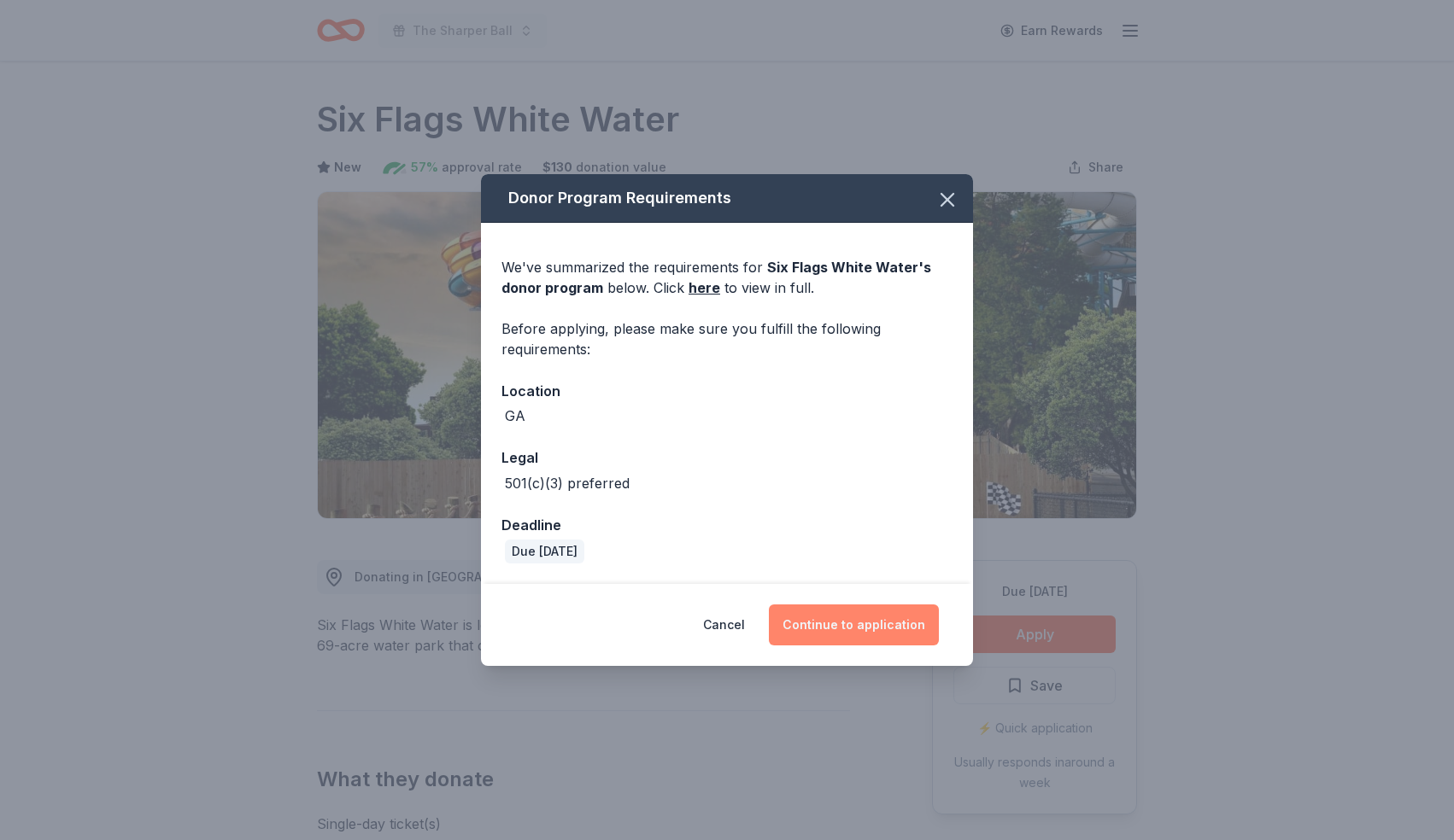
click at [847, 637] on button "Continue to application" at bounding box center [854, 625] width 170 height 41
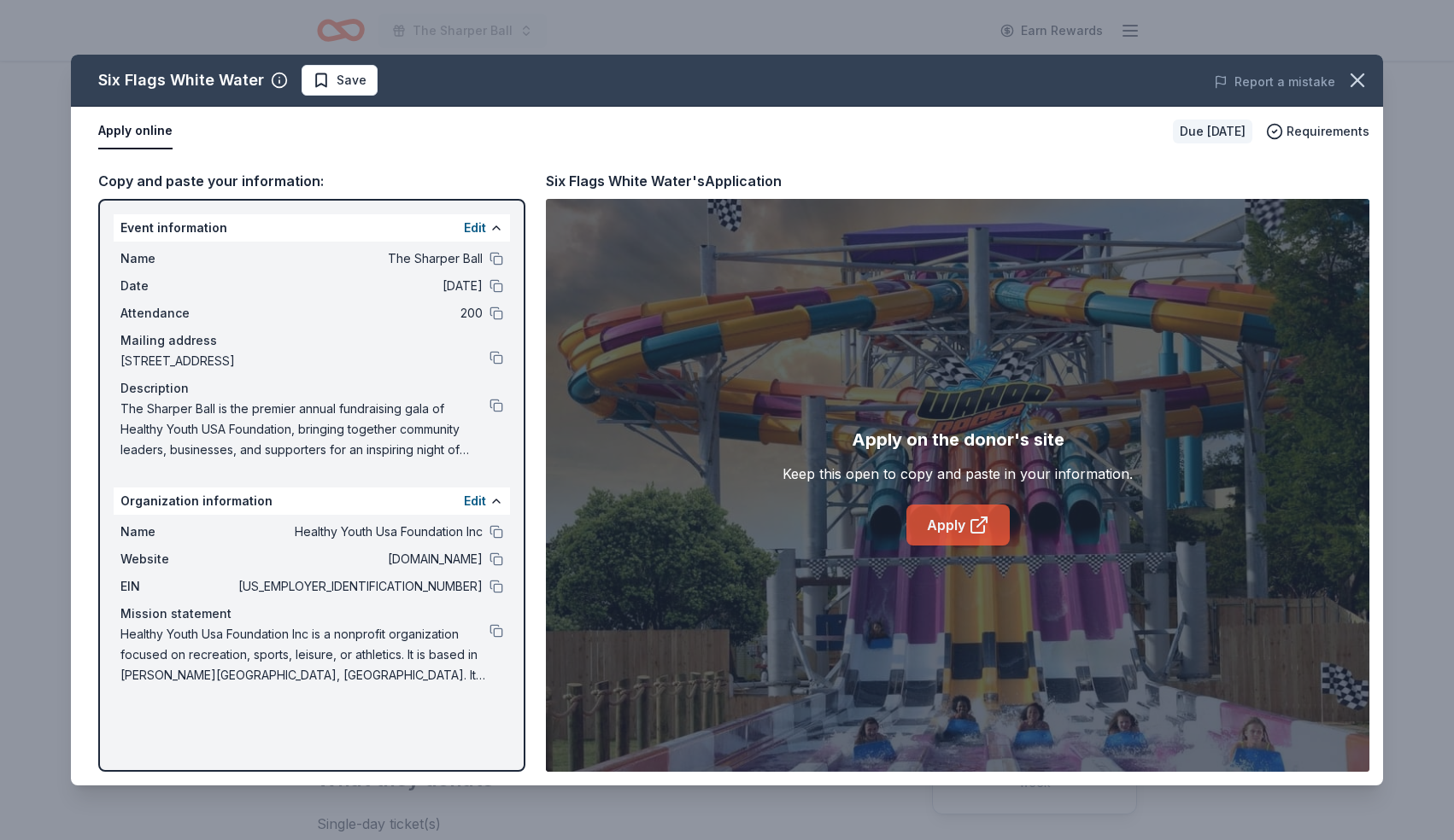
click at [938, 512] on link "Apply" at bounding box center [957, 524] width 103 height 41
